Goal: Information Seeking & Learning: Learn about a topic

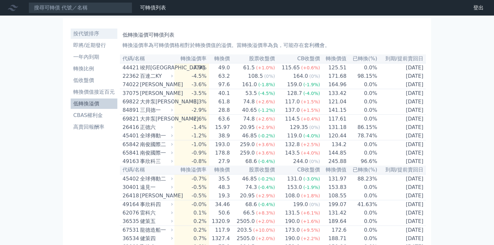
click at [88, 36] on li "按代號排序" at bounding box center [94, 34] width 47 height 8
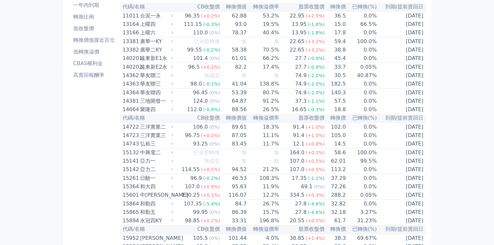
scroll to position [78, 0]
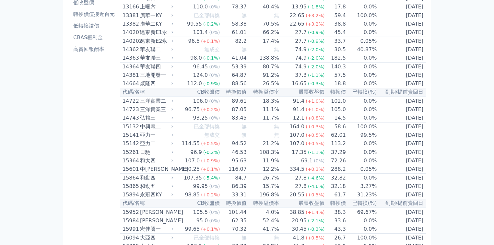
click at [174, 137] on icon at bounding box center [172, 135] width 4 height 4
click at [157, 139] on div "亞力一" at bounding box center [156, 135] width 32 height 8
click at [173, 145] on icon at bounding box center [172, 143] width 4 height 4
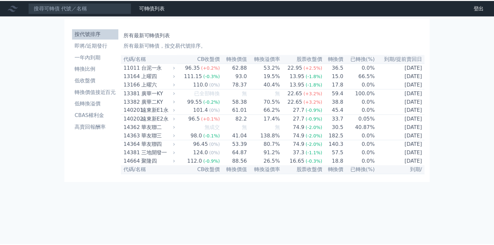
scroll to position [77, 0]
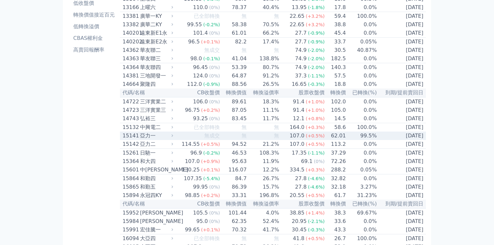
click at [174, 138] on icon at bounding box center [172, 135] width 4 height 4
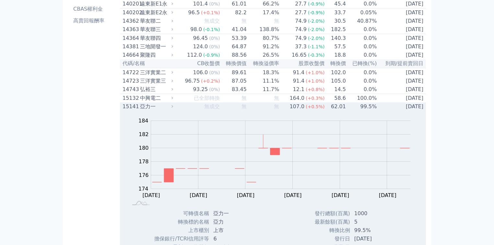
scroll to position [103, 0]
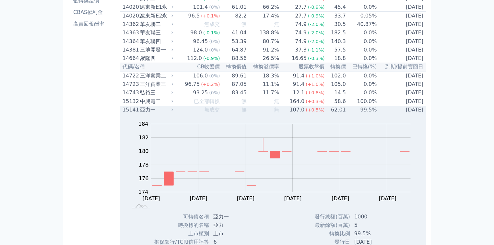
click at [174, 112] on icon at bounding box center [172, 110] width 4 height 4
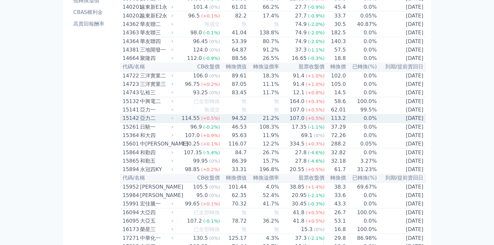
click at [173, 120] on icon at bounding box center [172, 118] width 4 height 4
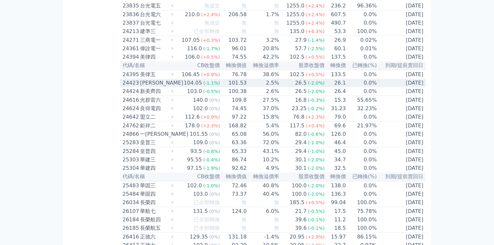
scroll to position [854, 0]
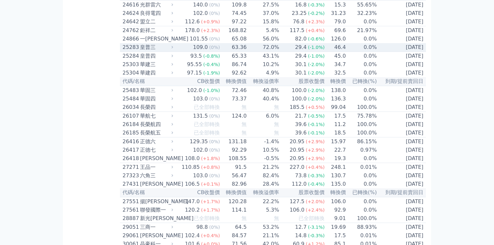
click at [174, 49] on icon at bounding box center [172, 47] width 4 height 4
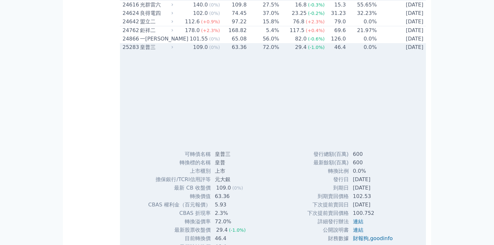
click at [174, 49] on icon at bounding box center [172, 47] width 4 height 4
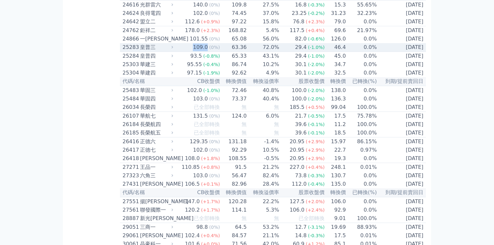
click at [174, 49] on icon at bounding box center [172, 47] width 4 height 4
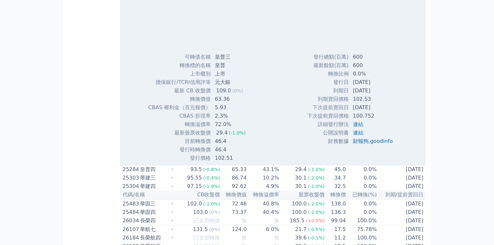
scroll to position [958, 0]
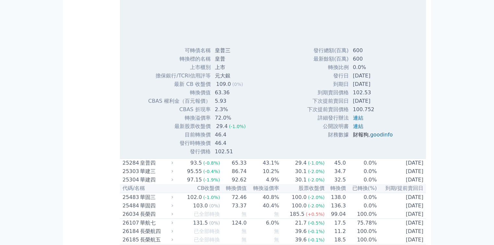
click at [356, 138] on link "財報狗" at bounding box center [361, 134] width 16 height 6
